Goal: Information Seeking & Learning: Learn about a topic

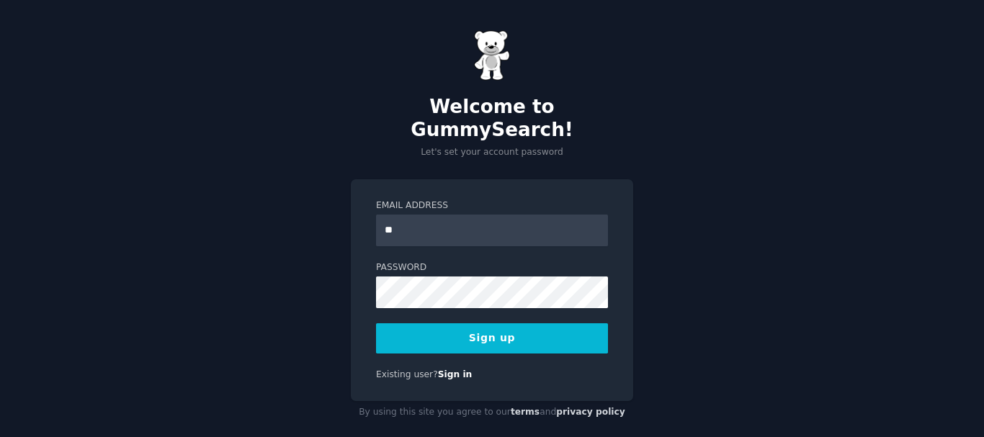
type input "**********"
click at [456, 323] on button "Sign up" at bounding box center [492, 338] width 232 height 30
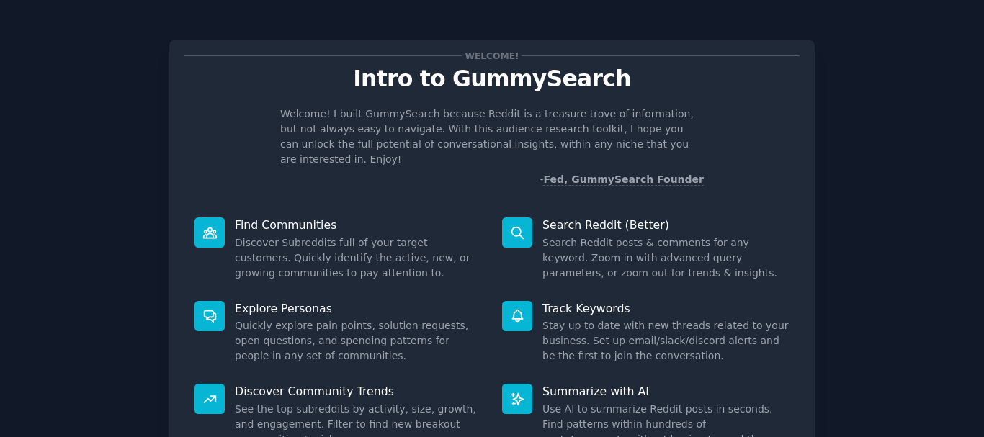
click at [932, 263] on div "Welcome! Intro to GummySearch Welcome! I built GummySearch because Reddit is a …" at bounding box center [492, 297] width 944 height 554
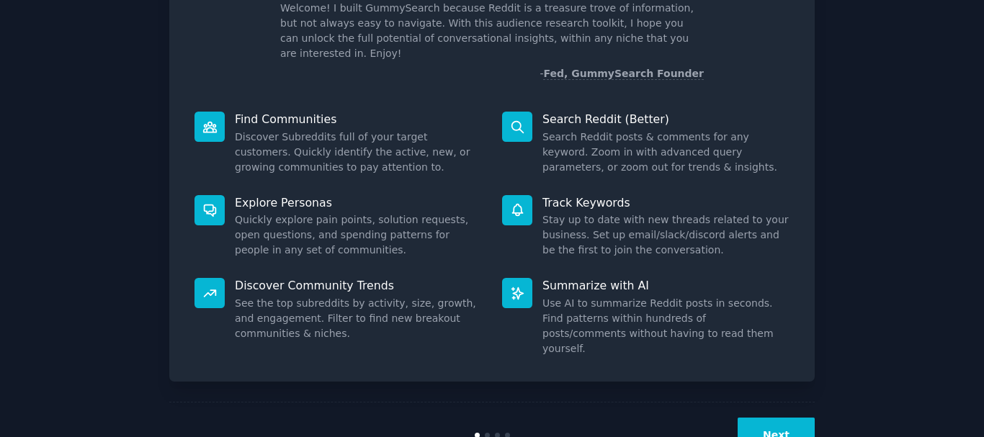
scroll to position [127, 0]
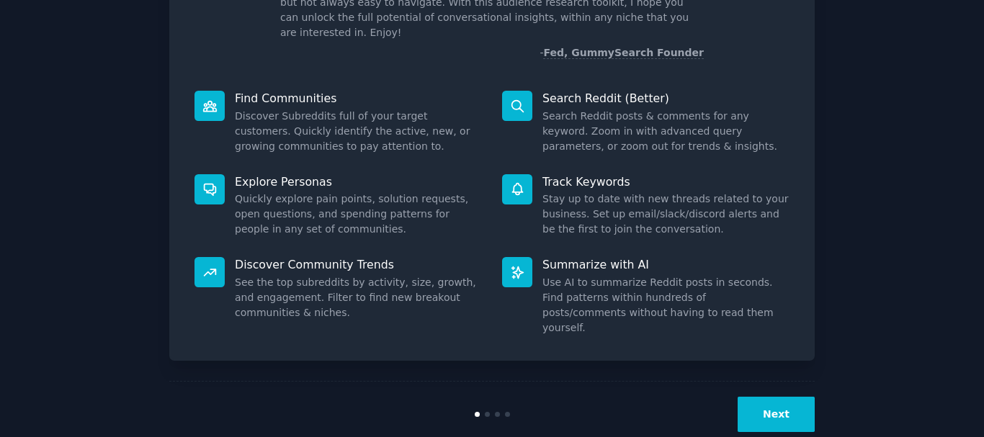
click at [786, 397] on button "Next" at bounding box center [776, 414] width 77 height 35
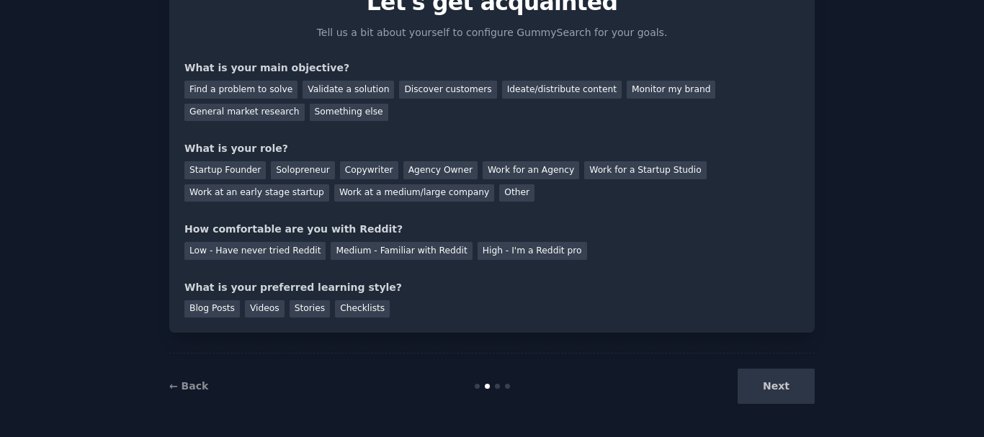
scroll to position [79, 0]
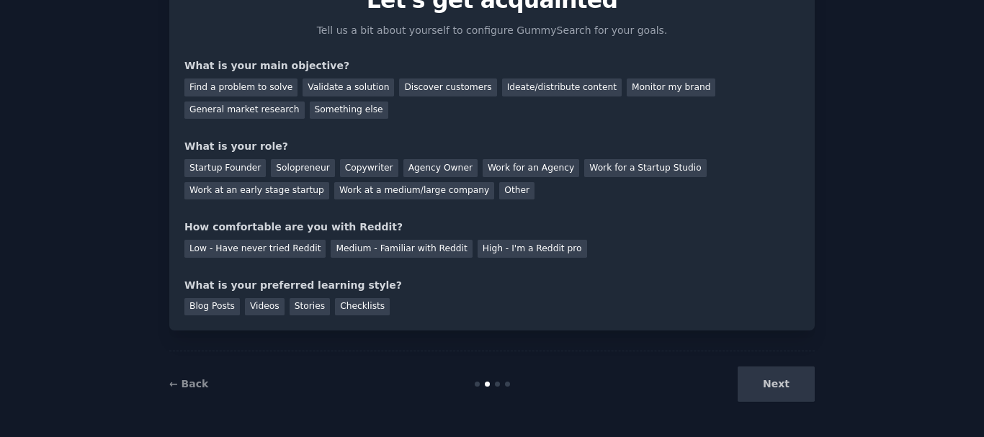
click at [786, 392] on div "Next" at bounding box center [706, 384] width 215 height 35
click at [770, 385] on div "Next" at bounding box center [706, 384] width 215 height 35
click at [253, 88] on div "Find a problem to solve" at bounding box center [240, 88] width 113 height 18
click at [313, 89] on div "Validate a solution" at bounding box center [349, 88] width 92 height 18
click at [254, 91] on div "Find a problem to solve" at bounding box center [240, 88] width 113 height 18
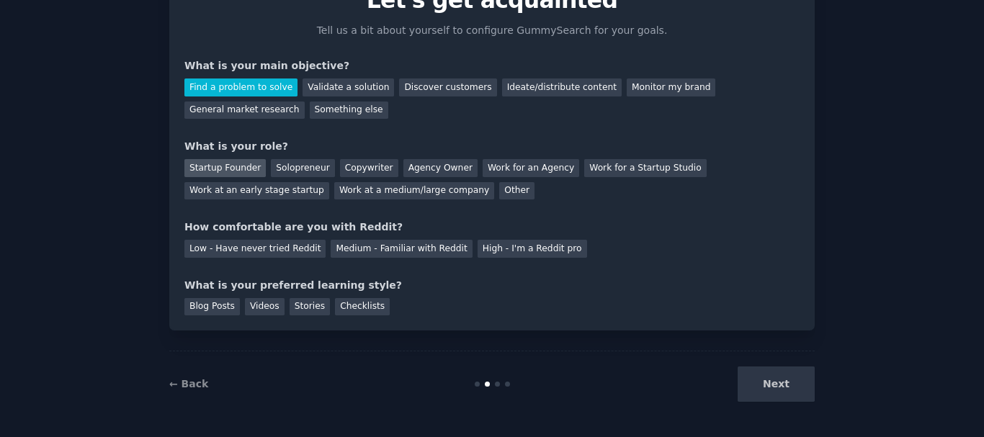
click at [219, 174] on div "Startup Founder" at bounding box center [224, 168] width 81 height 18
click at [234, 253] on div "Low - Have never tried Reddit" at bounding box center [254, 249] width 141 height 18
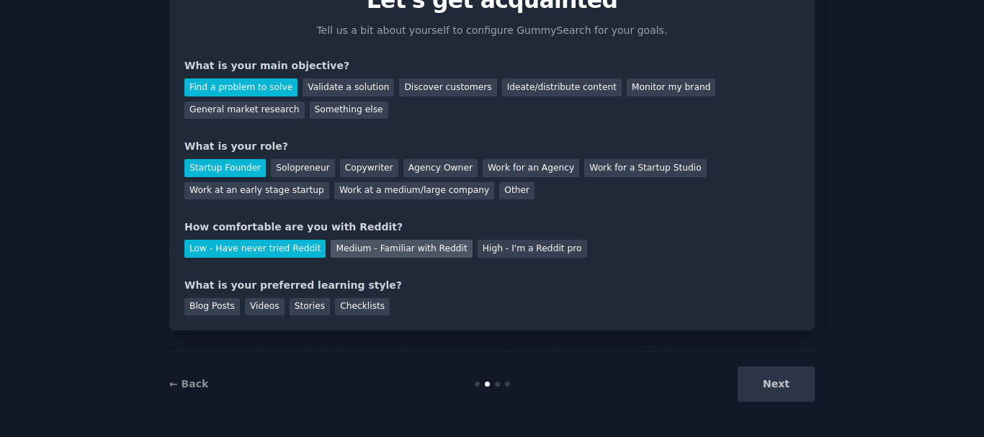
click at [351, 246] on div "Medium - Familiar with Reddit" at bounding box center [401, 249] width 141 height 18
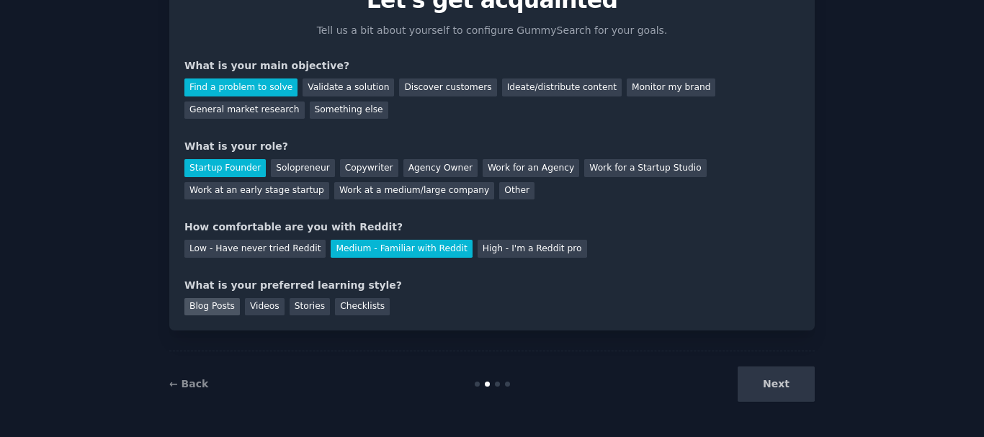
click at [195, 309] on div "Blog Posts" at bounding box center [211, 307] width 55 height 18
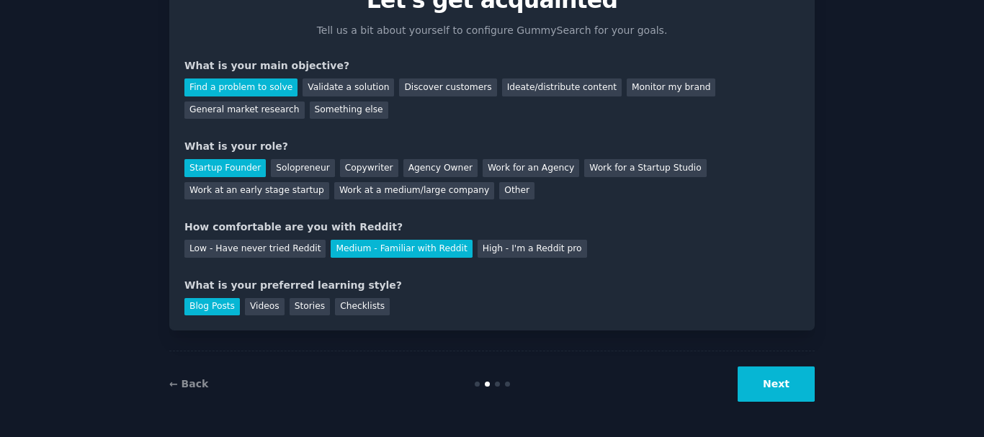
click at [797, 388] on button "Next" at bounding box center [776, 384] width 77 height 35
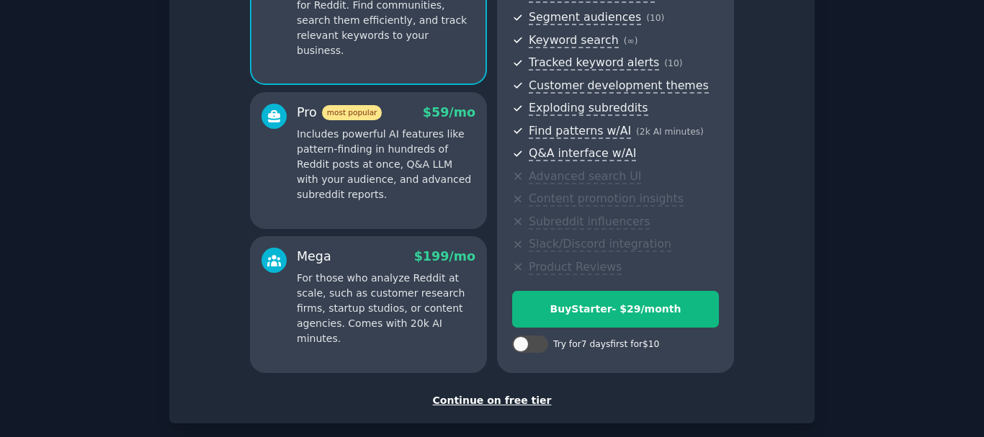
scroll to position [254, 0]
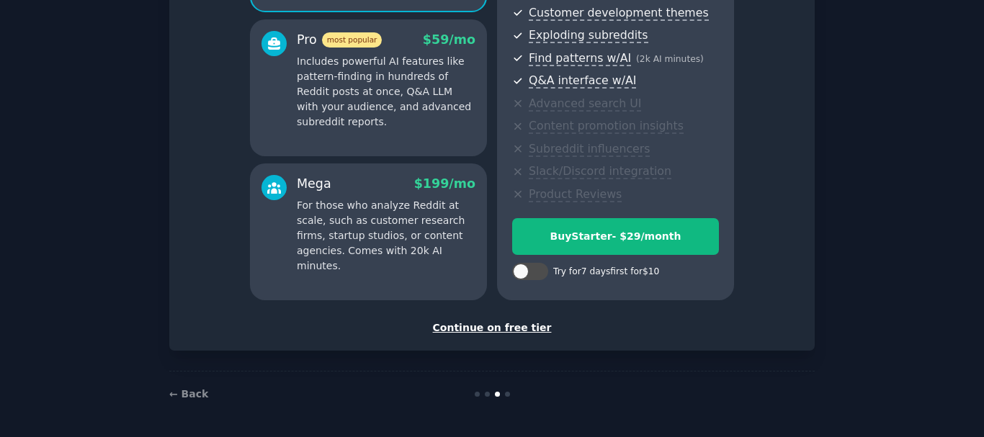
click at [510, 329] on div "Continue on free tier" at bounding box center [491, 328] width 615 height 15
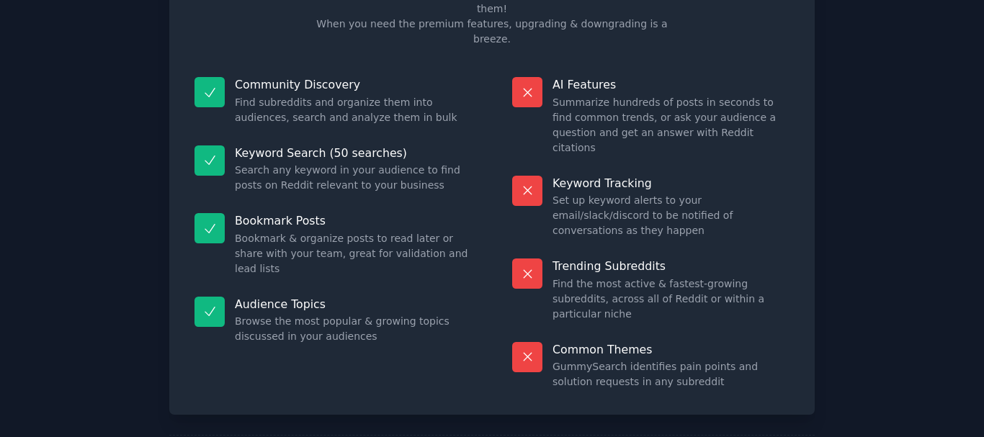
scroll to position [124, 0]
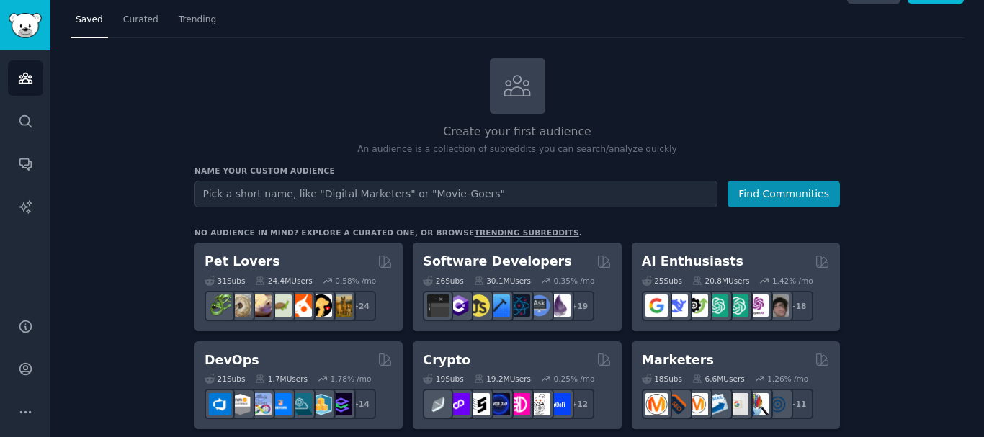
scroll to position [30, 0]
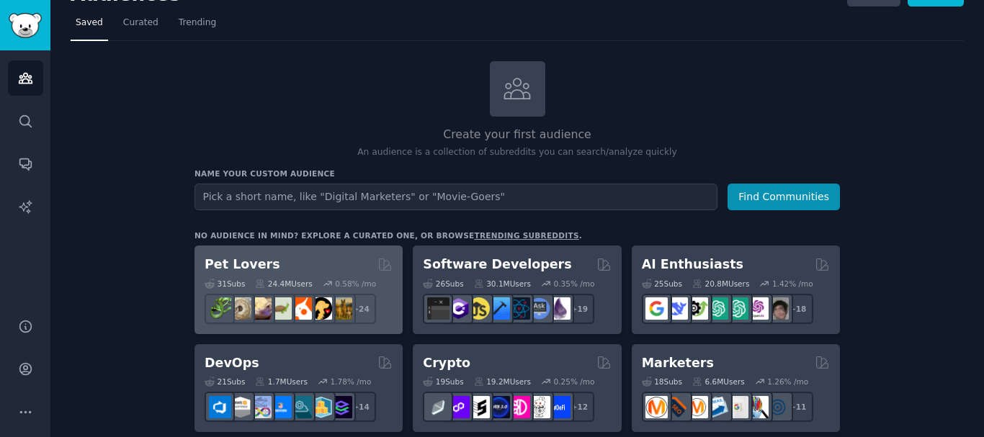
click at [326, 275] on div "31 Sub s 24.4M Users 0.58 % /mo + 24" at bounding box center [299, 299] width 188 height 50
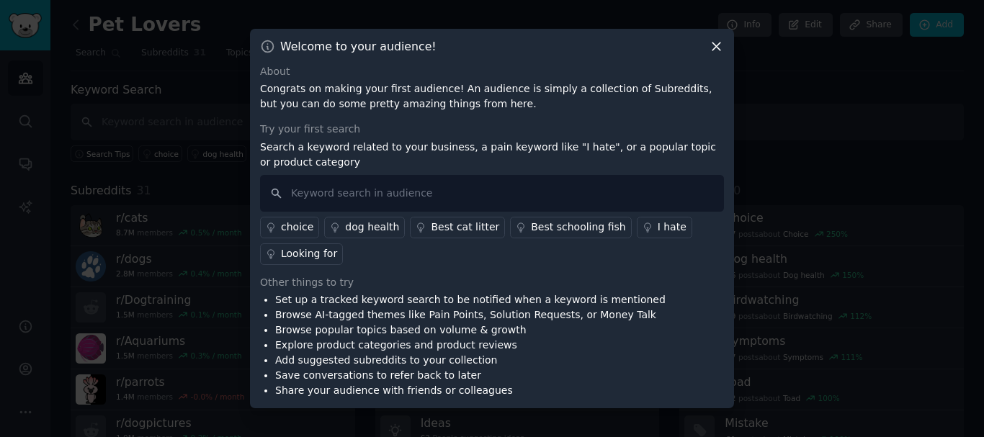
click at [709, 45] on icon at bounding box center [716, 46] width 15 height 15
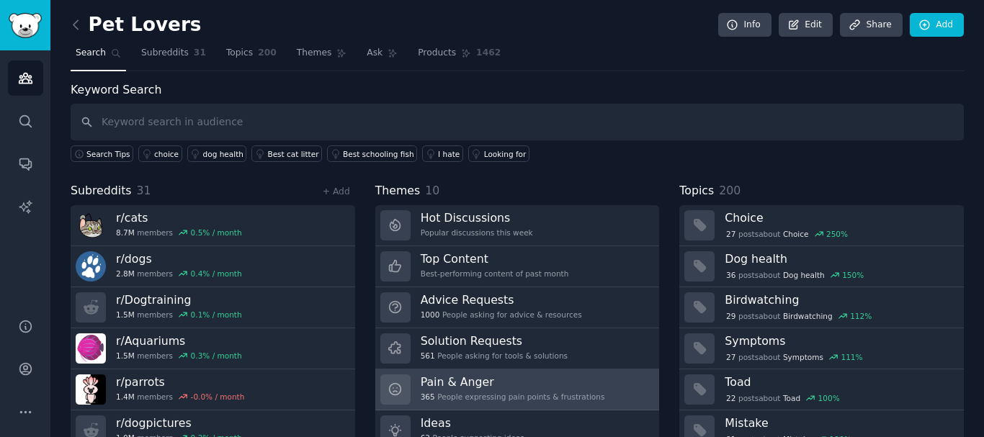
click at [452, 387] on h3 "Pain & Anger" at bounding box center [513, 382] width 184 height 15
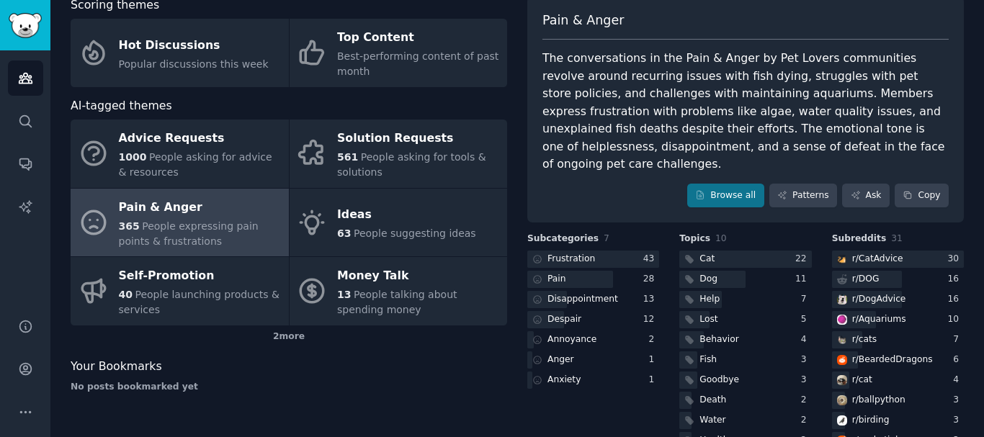
scroll to position [56, 0]
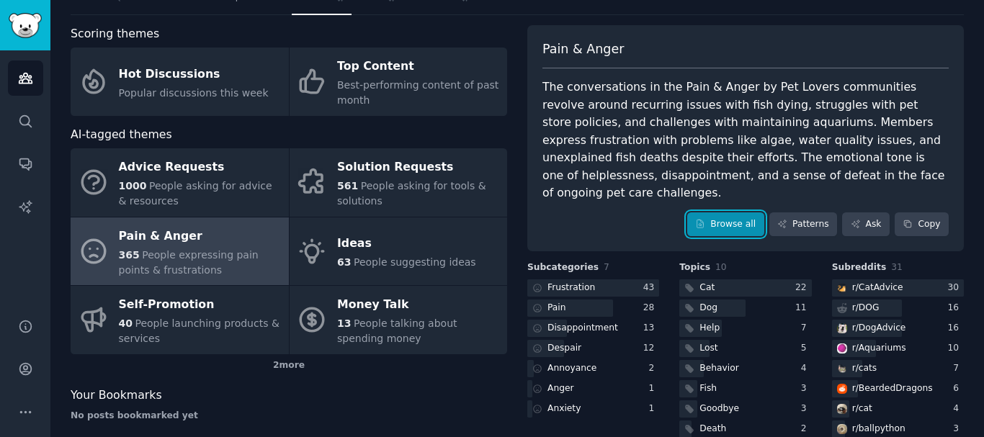
click at [742, 213] on link "Browse all" at bounding box center [725, 225] width 77 height 24
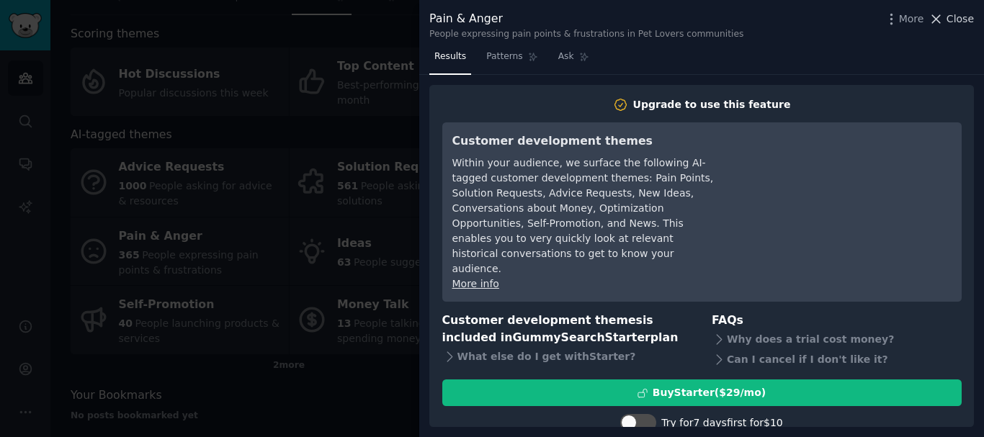
click at [937, 18] on icon at bounding box center [936, 19] width 15 height 15
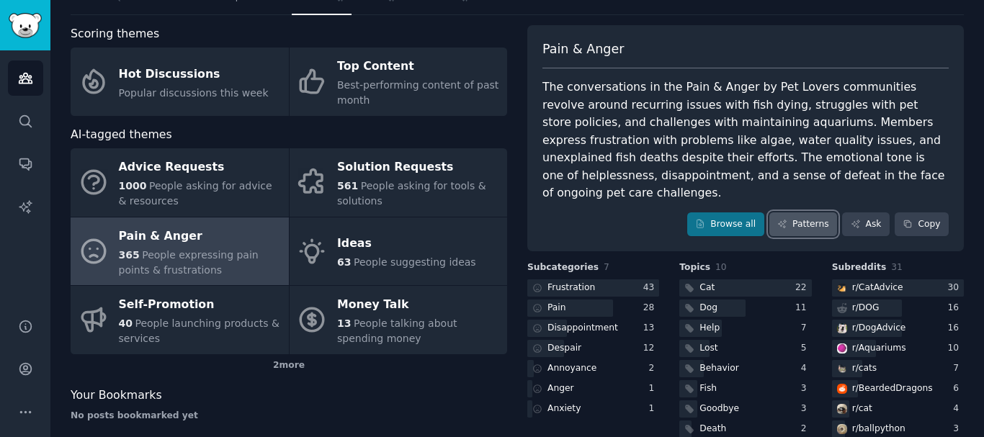
click at [805, 213] on link "Patterns" at bounding box center [803, 225] width 68 height 24
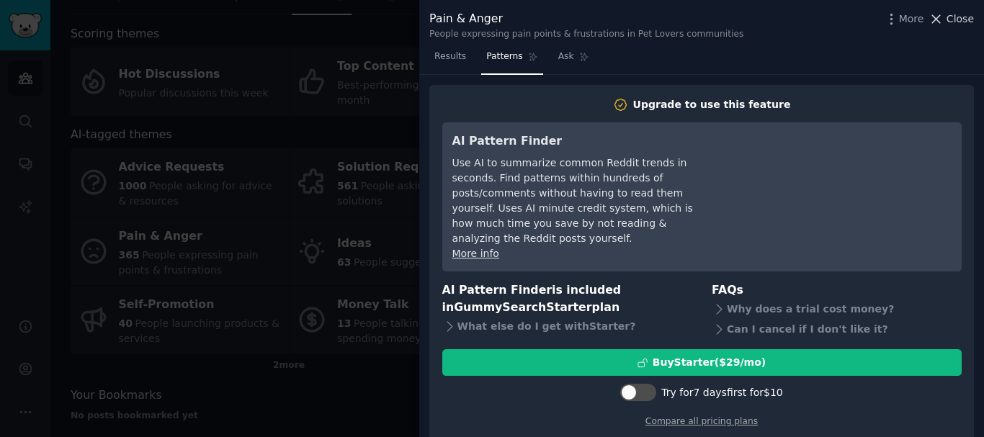
click at [934, 26] on icon at bounding box center [936, 19] width 15 height 15
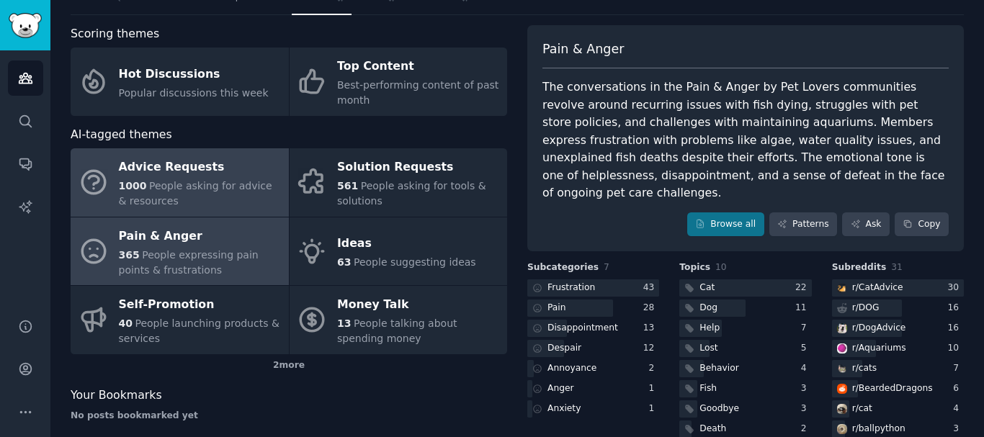
click at [224, 204] on div "1000 People asking for advice & resources" at bounding box center [200, 194] width 163 height 30
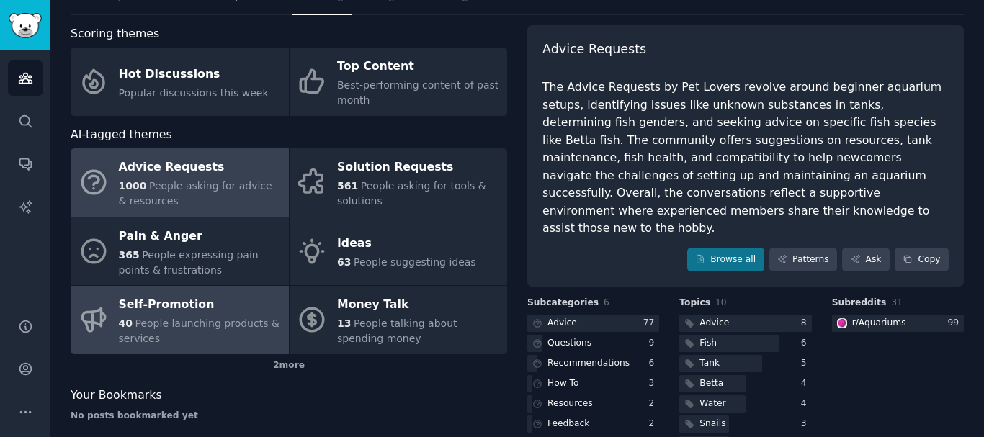
click at [209, 303] on div "Self-Promotion" at bounding box center [200, 305] width 163 height 23
